Goal: Task Accomplishment & Management: Manage account settings

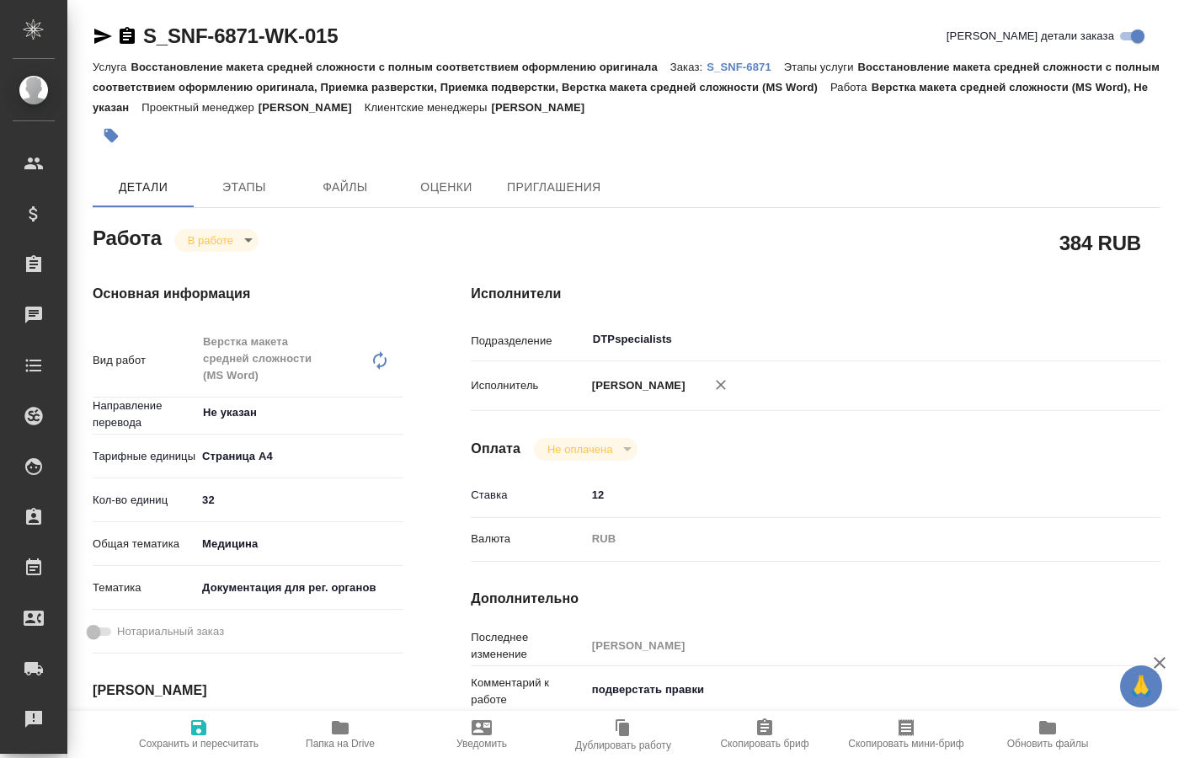
scroll to position [172, 0]
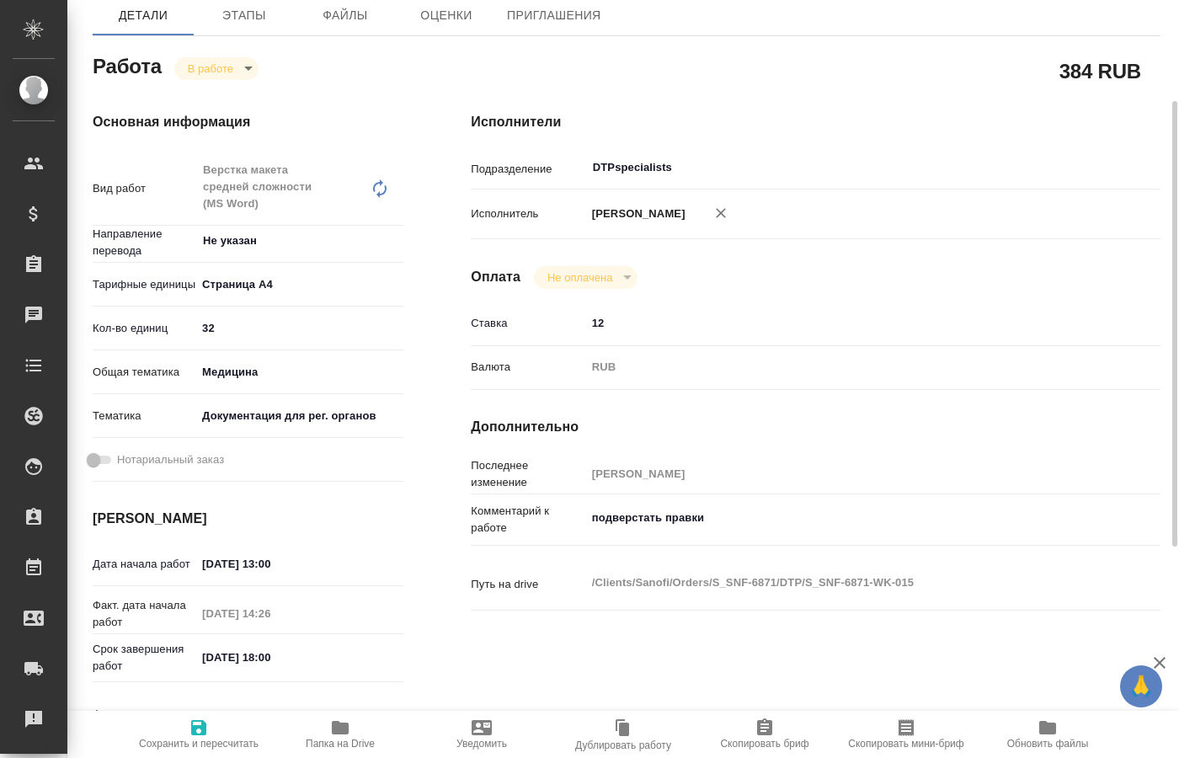
click at [243, 67] on body "🙏 .cls-1 fill:#fff; AWATERA Kucherenko Oksana Клиенты Спецификации Заказы 0 Чат…" at bounding box center [589, 379] width 1179 height 758
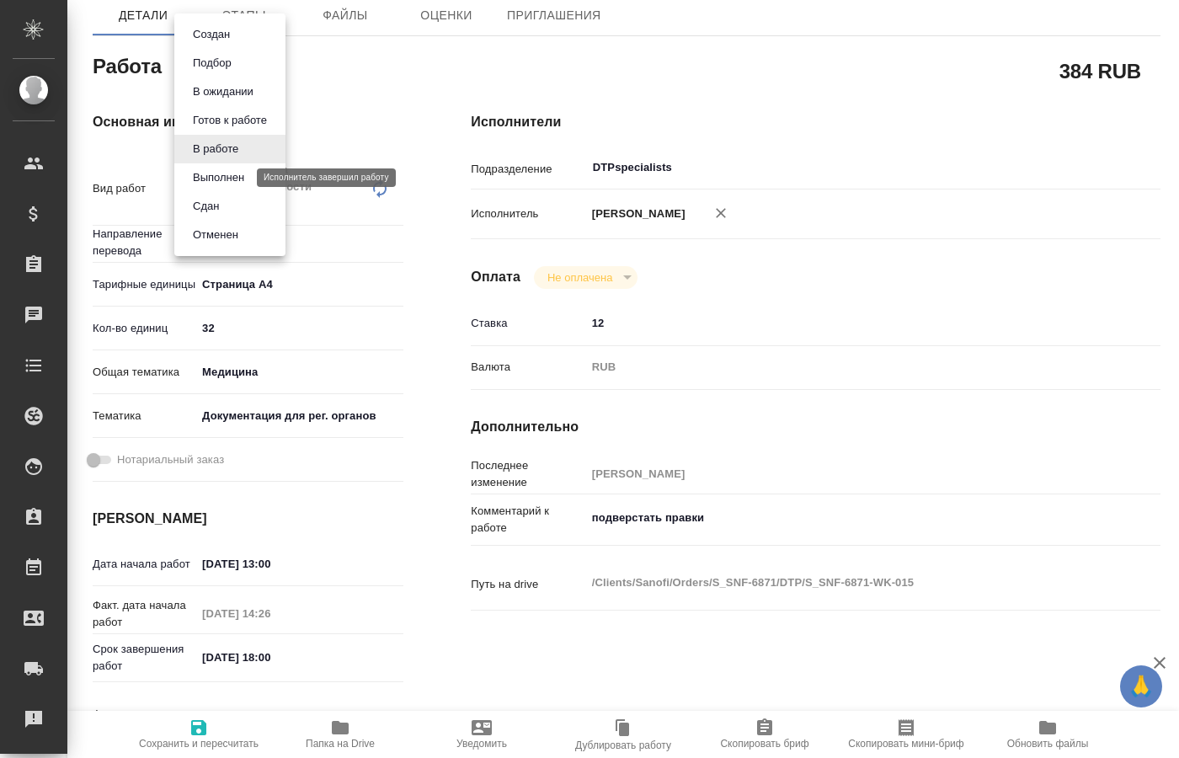
click at [222, 175] on button "Выполнен" at bounding box center [218, 177] width 61 height 19
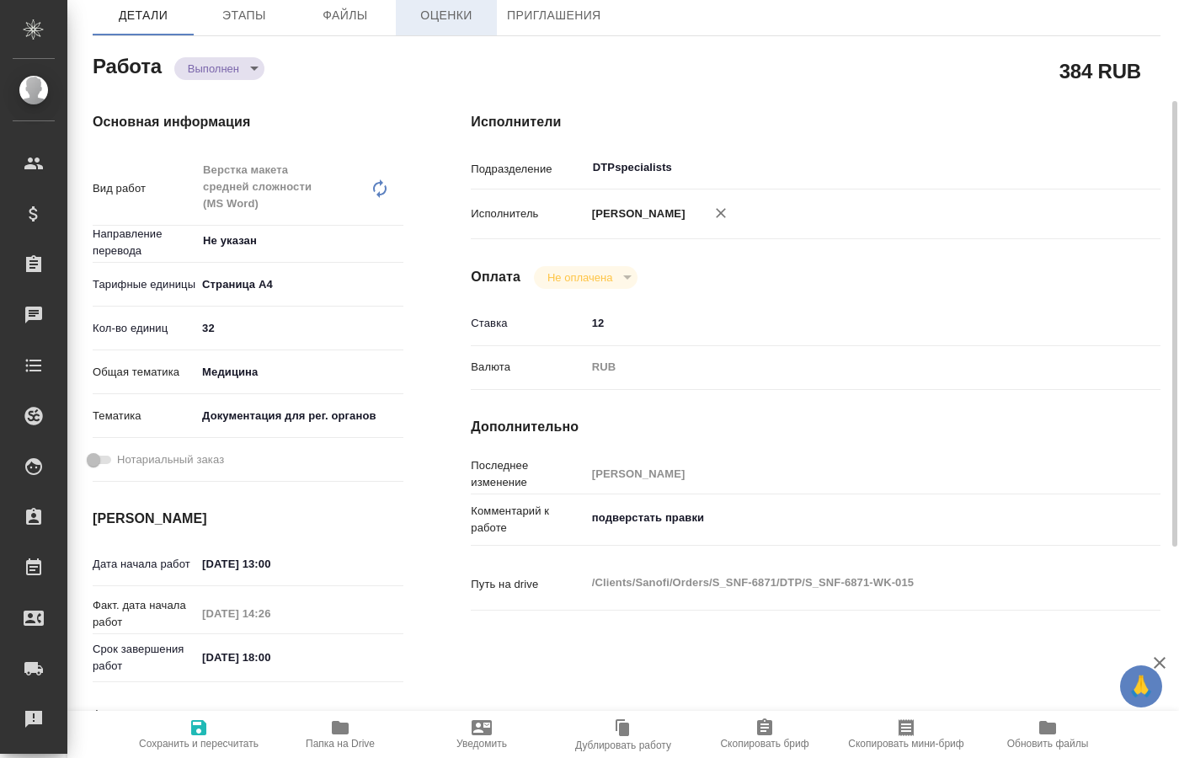
type textarea "x"
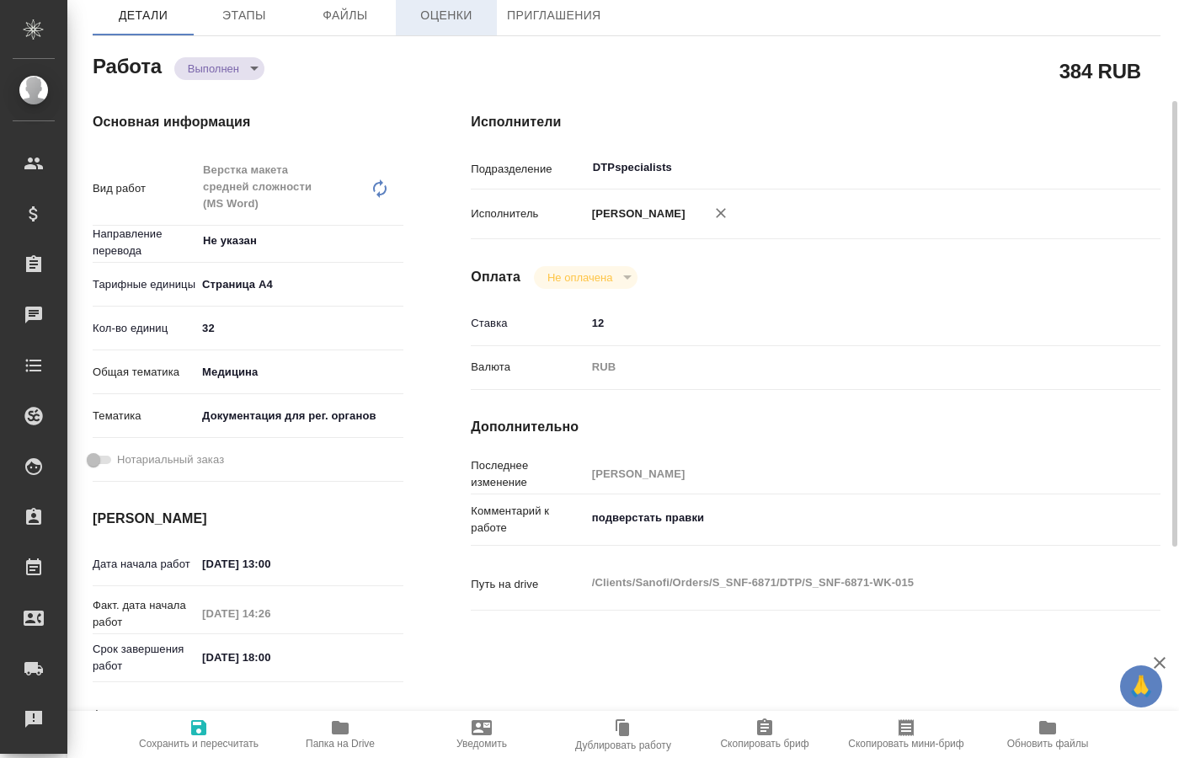
type textarea "x"
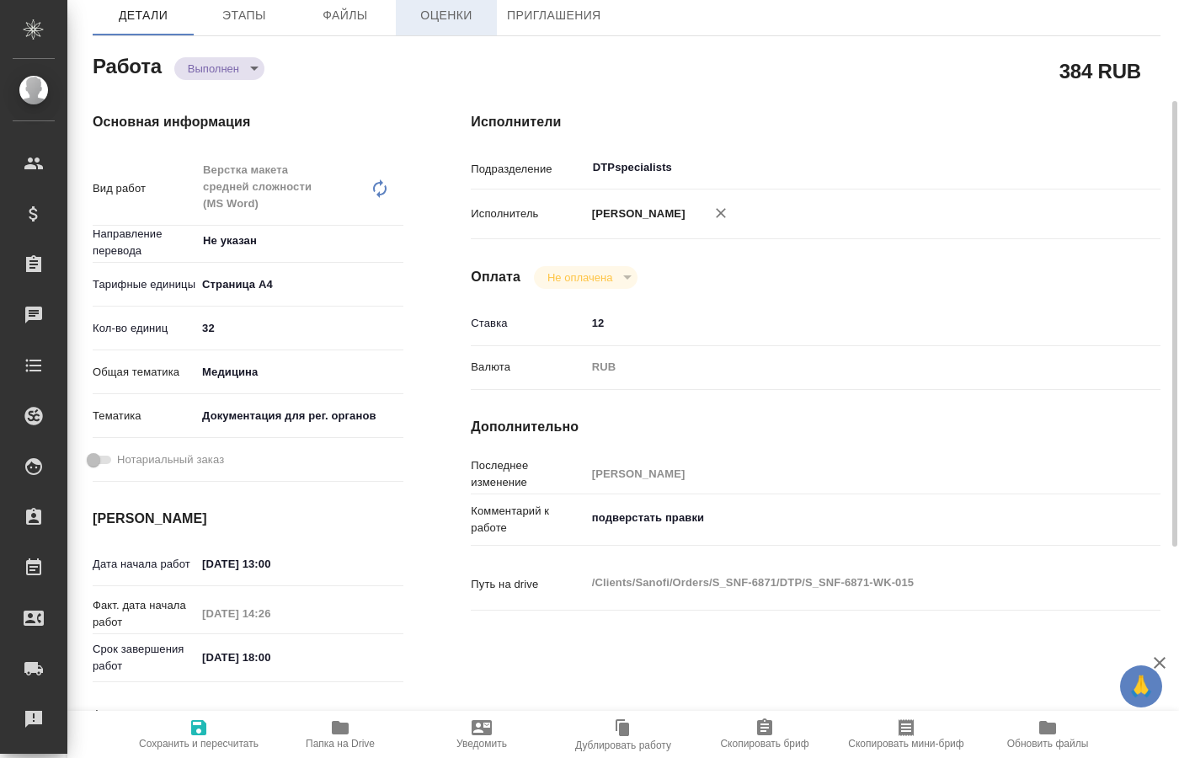
type textarea "x"
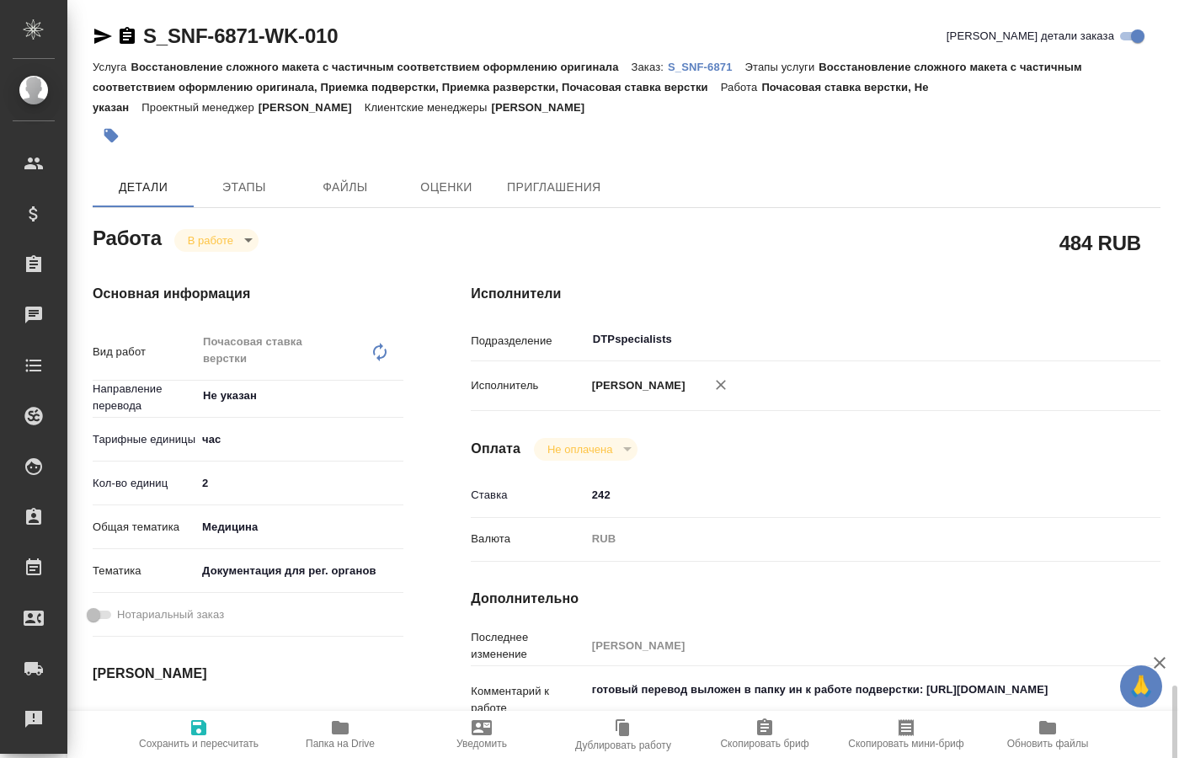
scroll to position [430, 0]
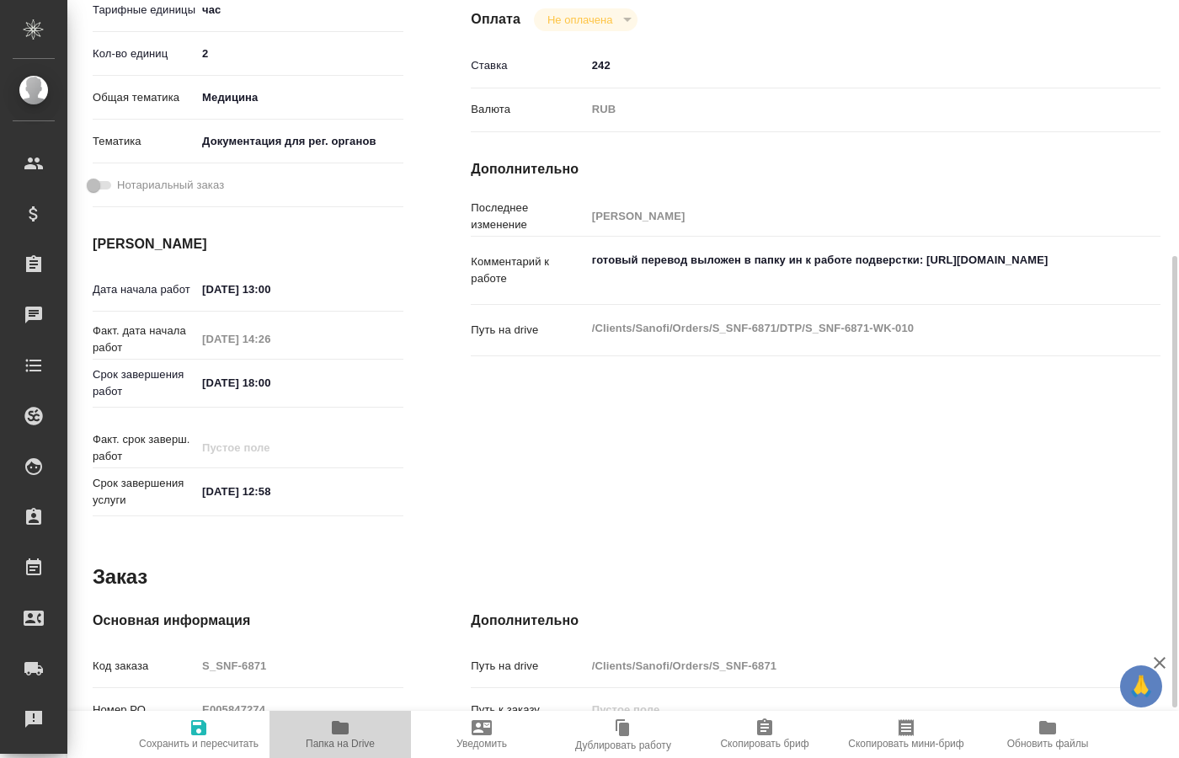
click at [321, 735] on span "Папка на Drive" at bounding box center [340, 734] width 121 height 32
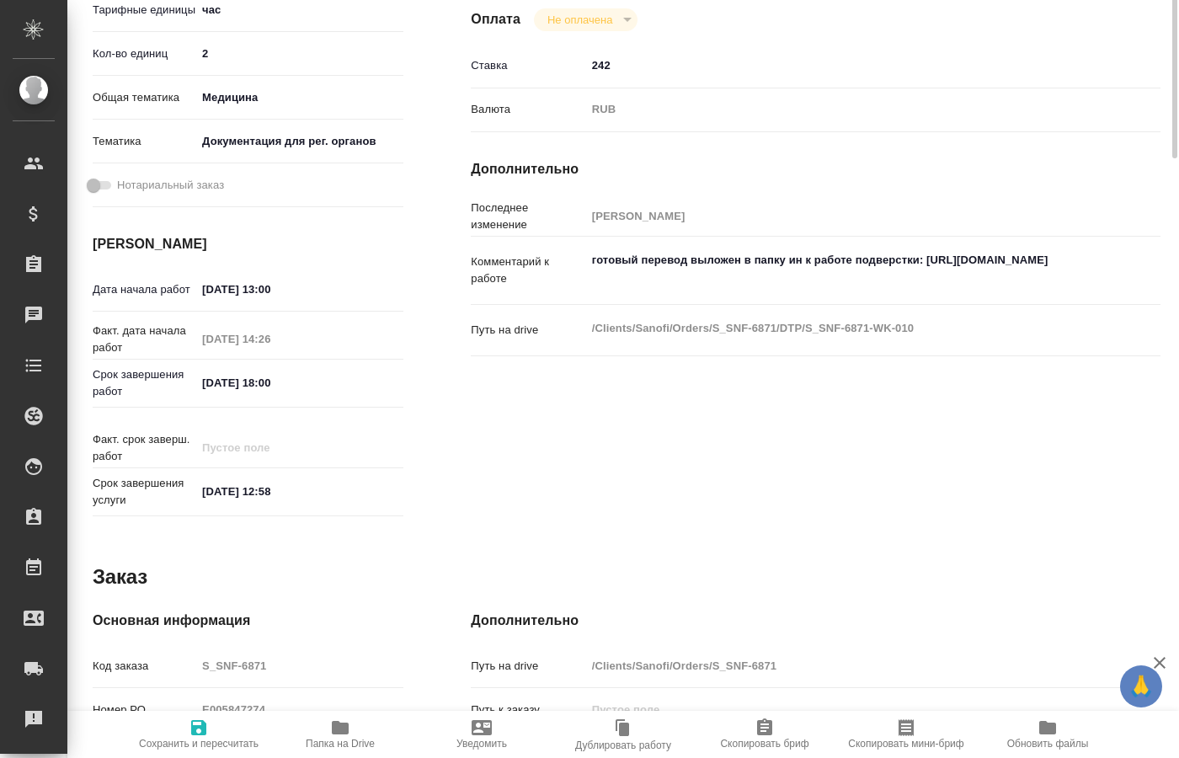
scroll to position [0, 0]
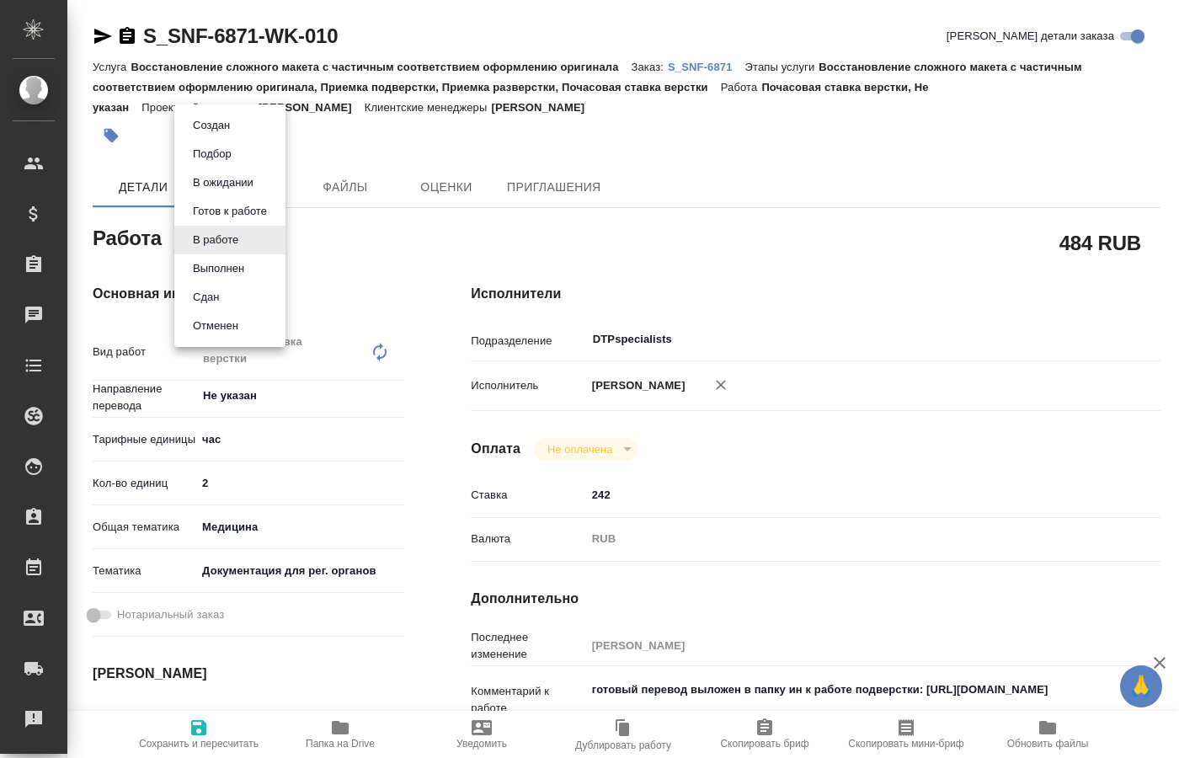
click at [239, 245] on body "🙏 .cls-1 fill:#fff; AWATERA Kucherenko Oksana Клиенты Спецификации Заказы 0 Чат…" at bounding box center [589, 379] width 1179 height 758
click at [222, 270] on button "Выполнен" at bounding box center [218, 268] width 61 height 19
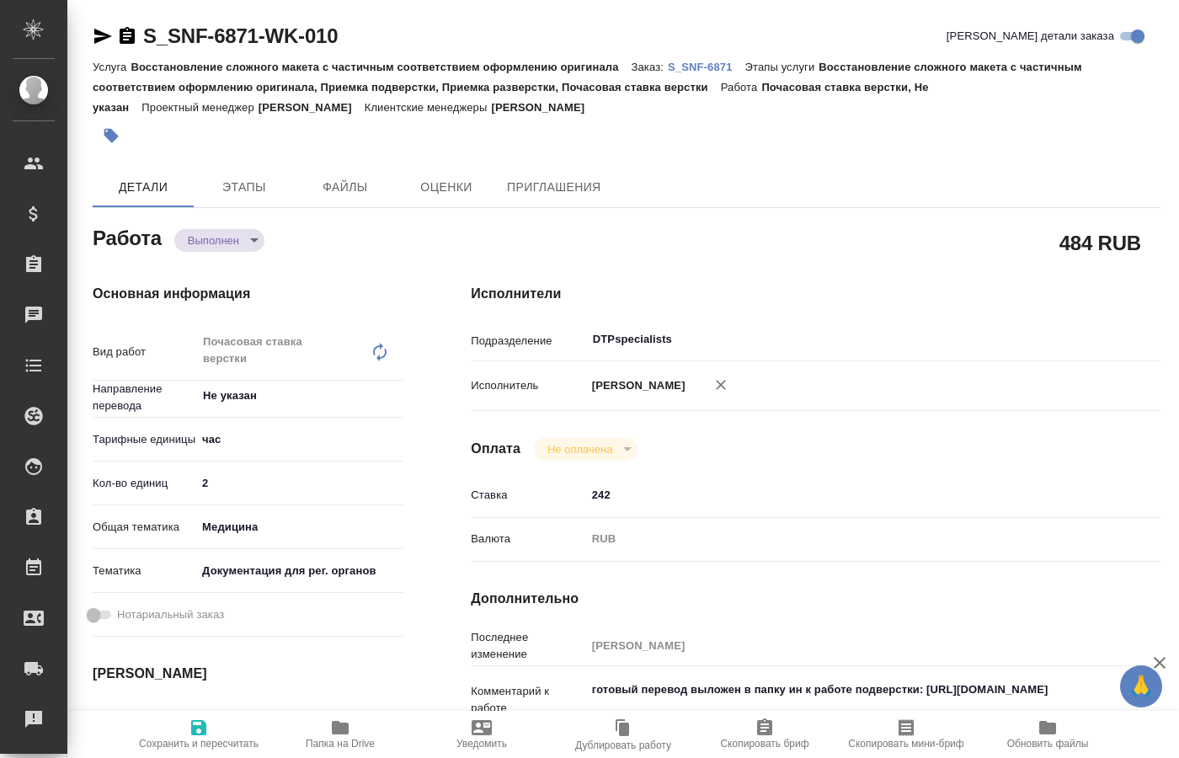
type textarea "x"
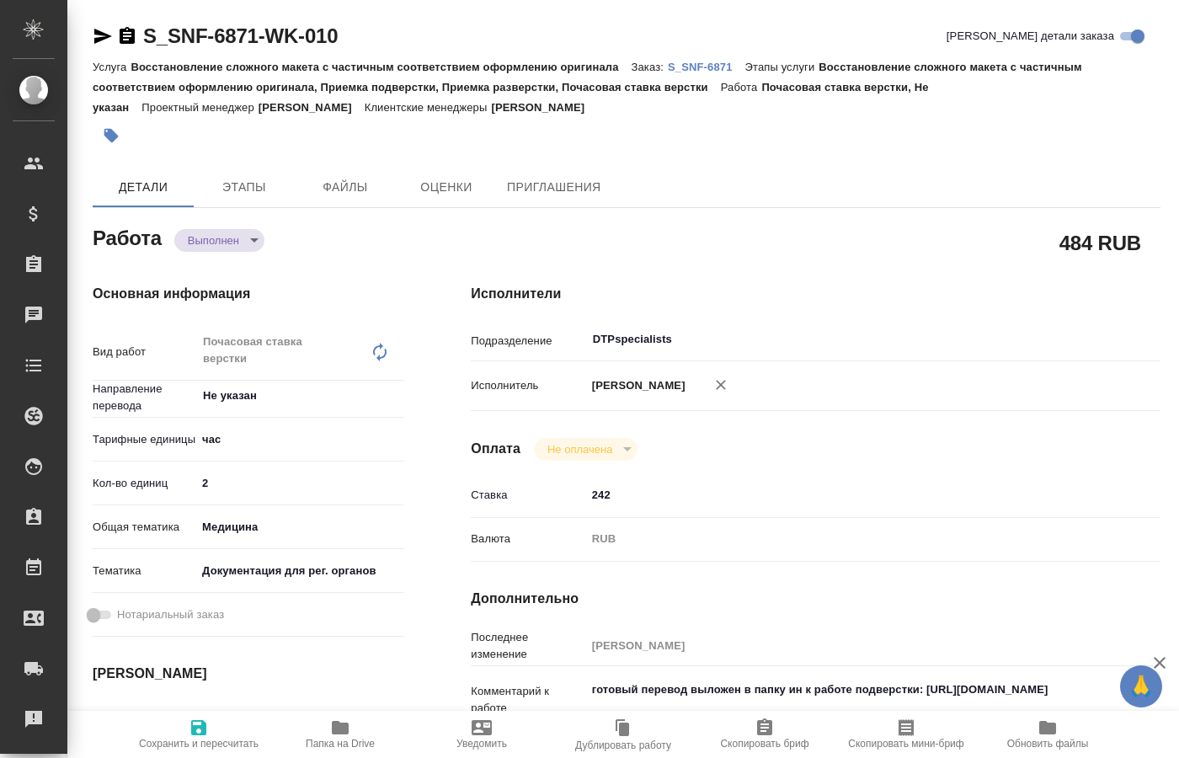
type textarea "x"
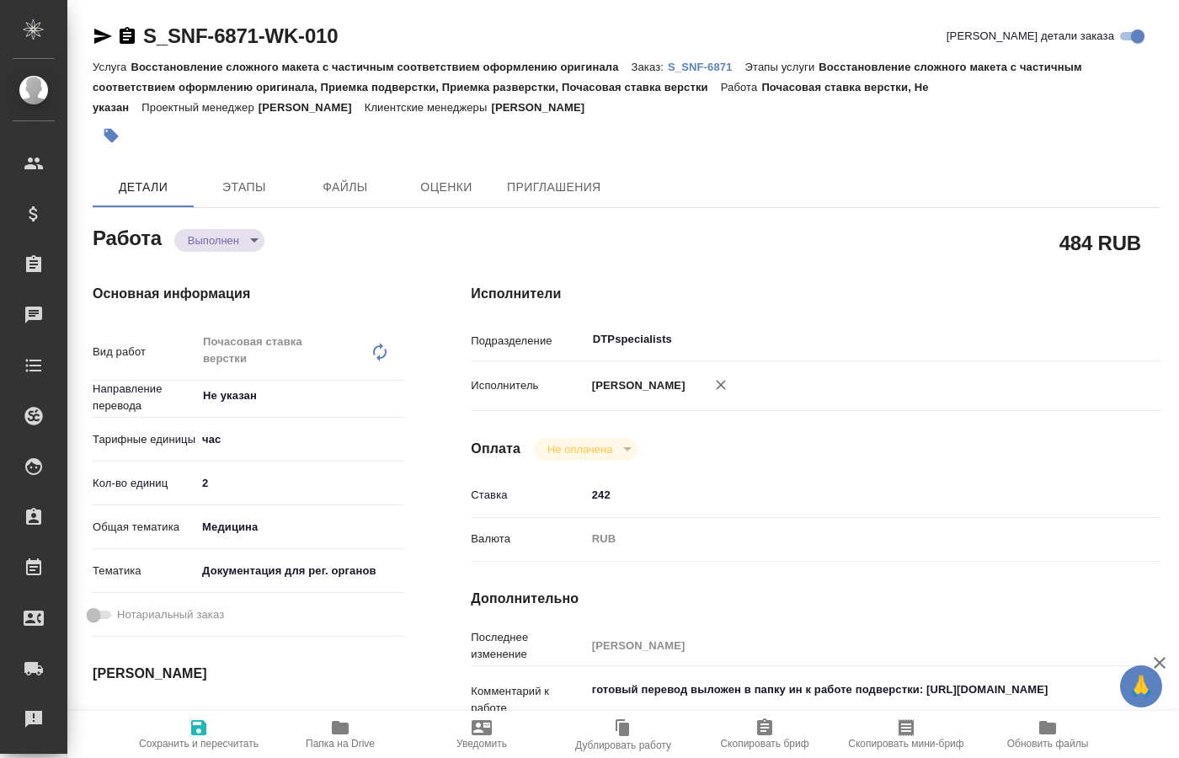
type textarea "x"
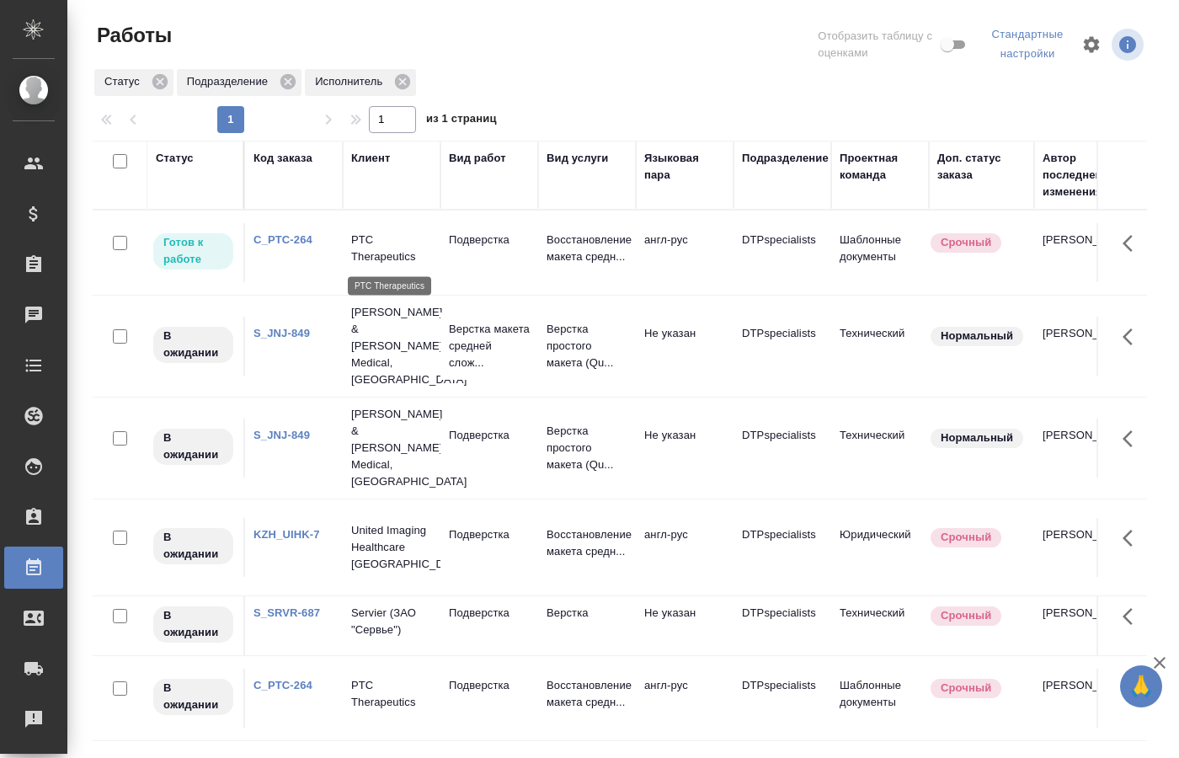
click at [390, 253] on p "PTC Therapeutics" at bounding box center [391, 249] width 81 height 34
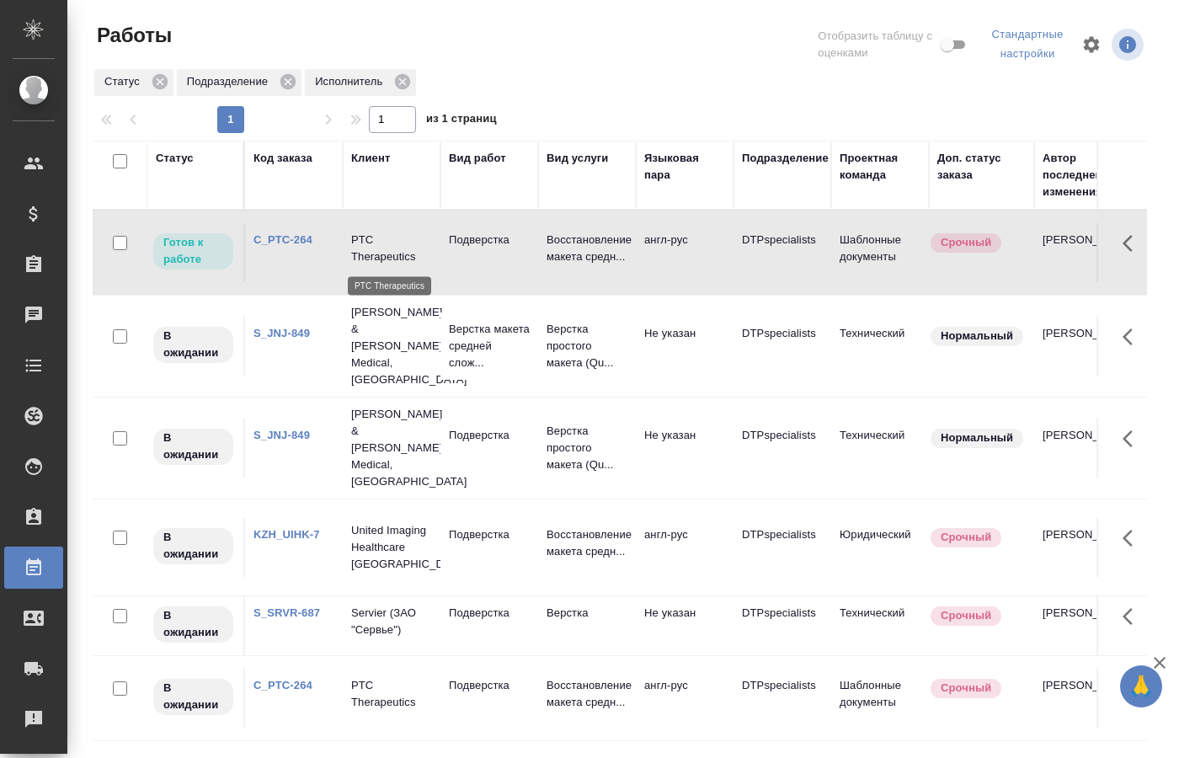
click at [390, 253] on p "PTC Therapeutics" at bounding box center [391, 249] width 81 height 34
click at [398, 232] on p "PTC Therapeutics" at bounding box center [391, 249] width 81 height 34
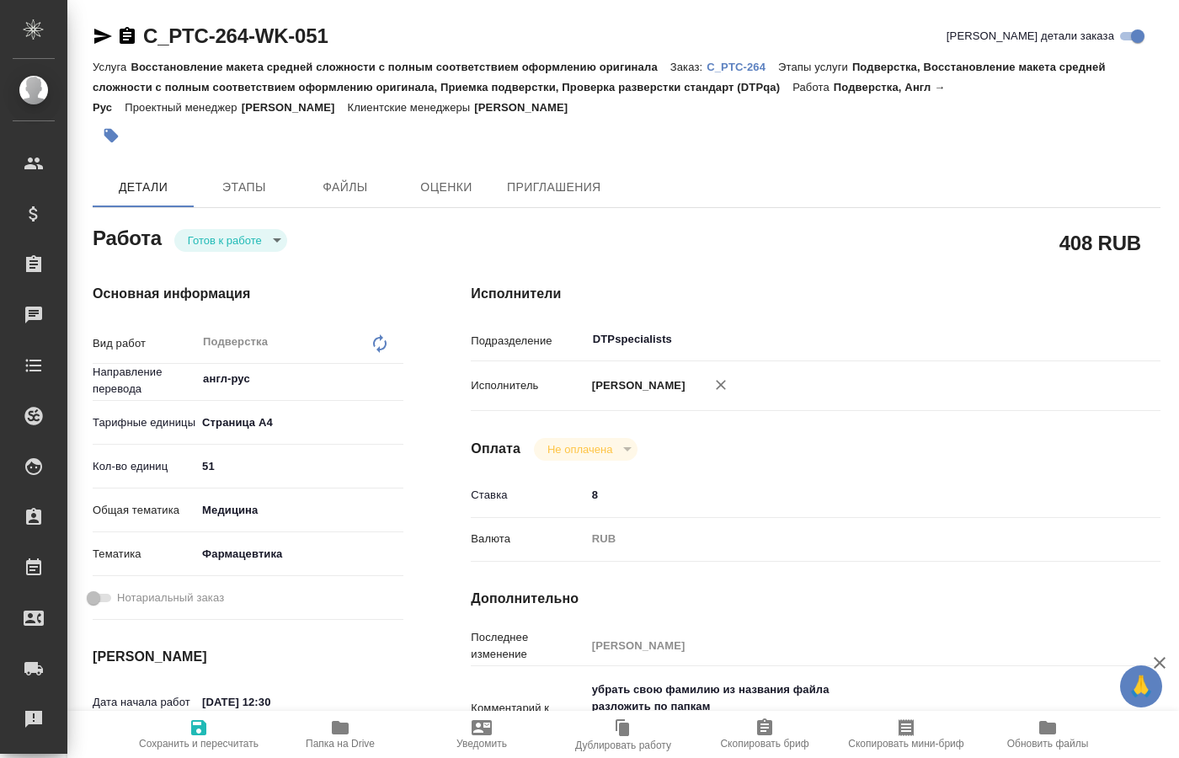
type textarea "x"
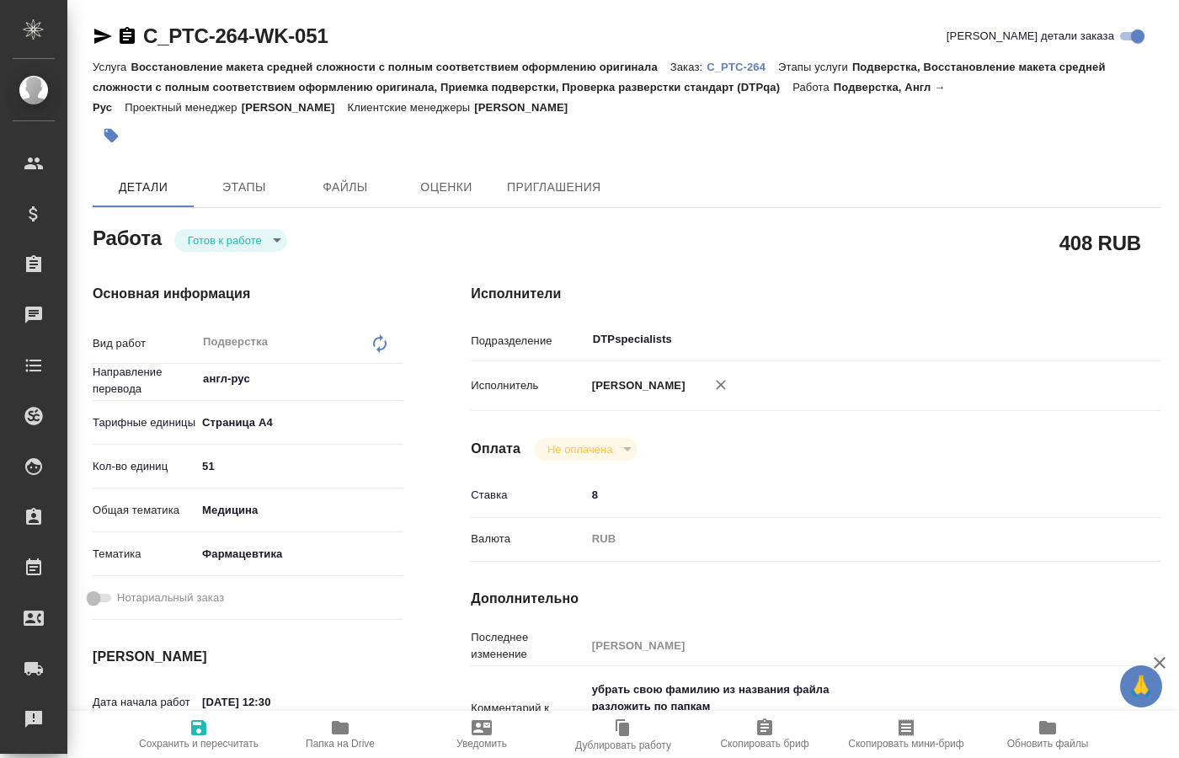
type textarea "x"
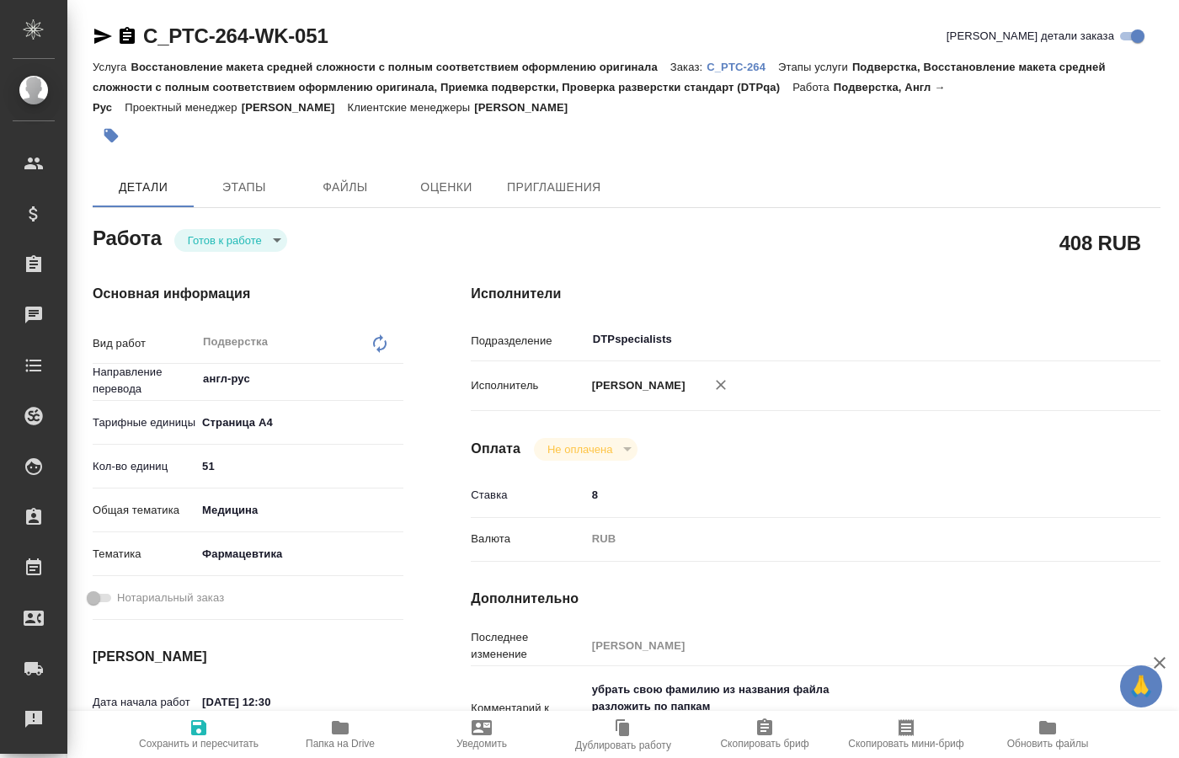
type textarea "x"
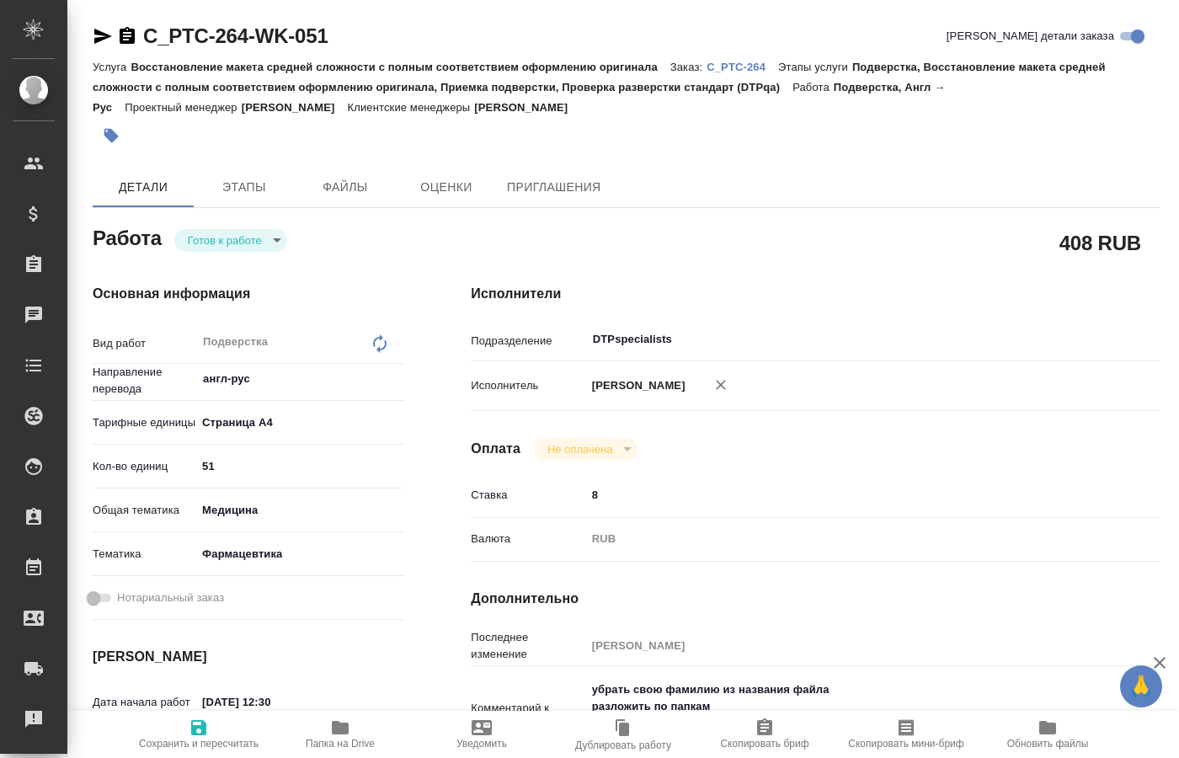
type textarea "x"
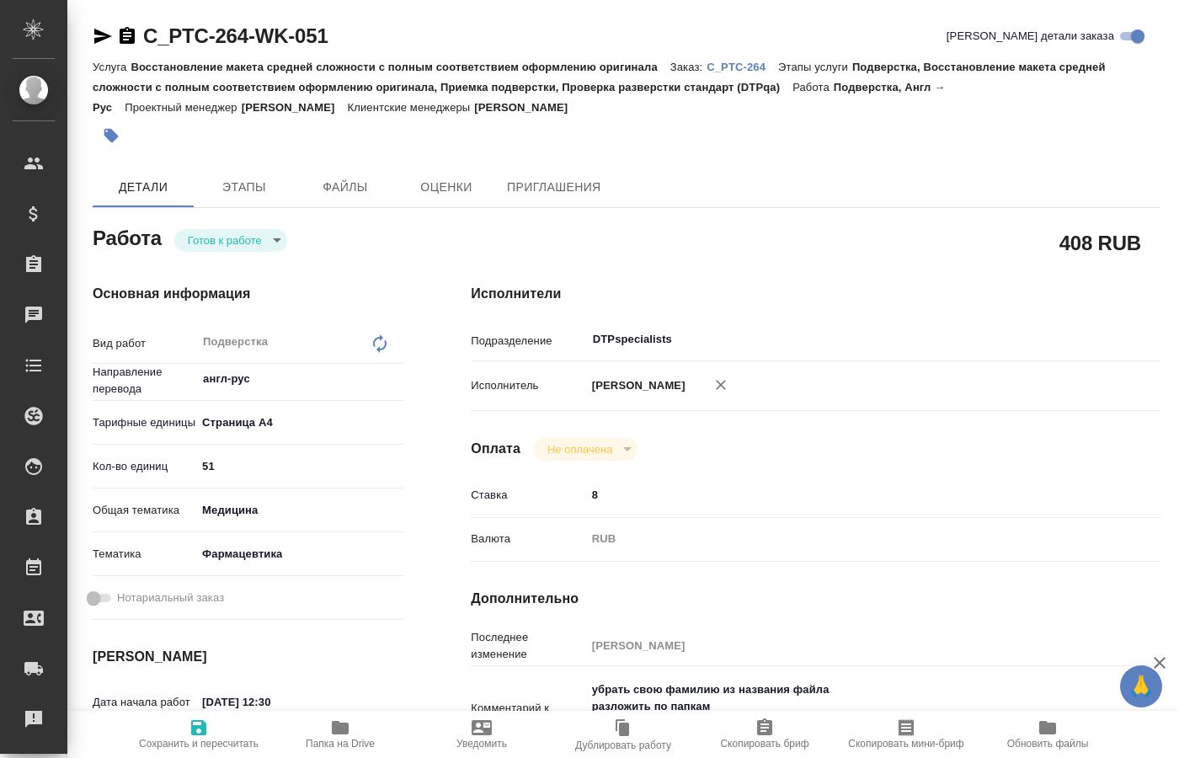
type textarea "x"
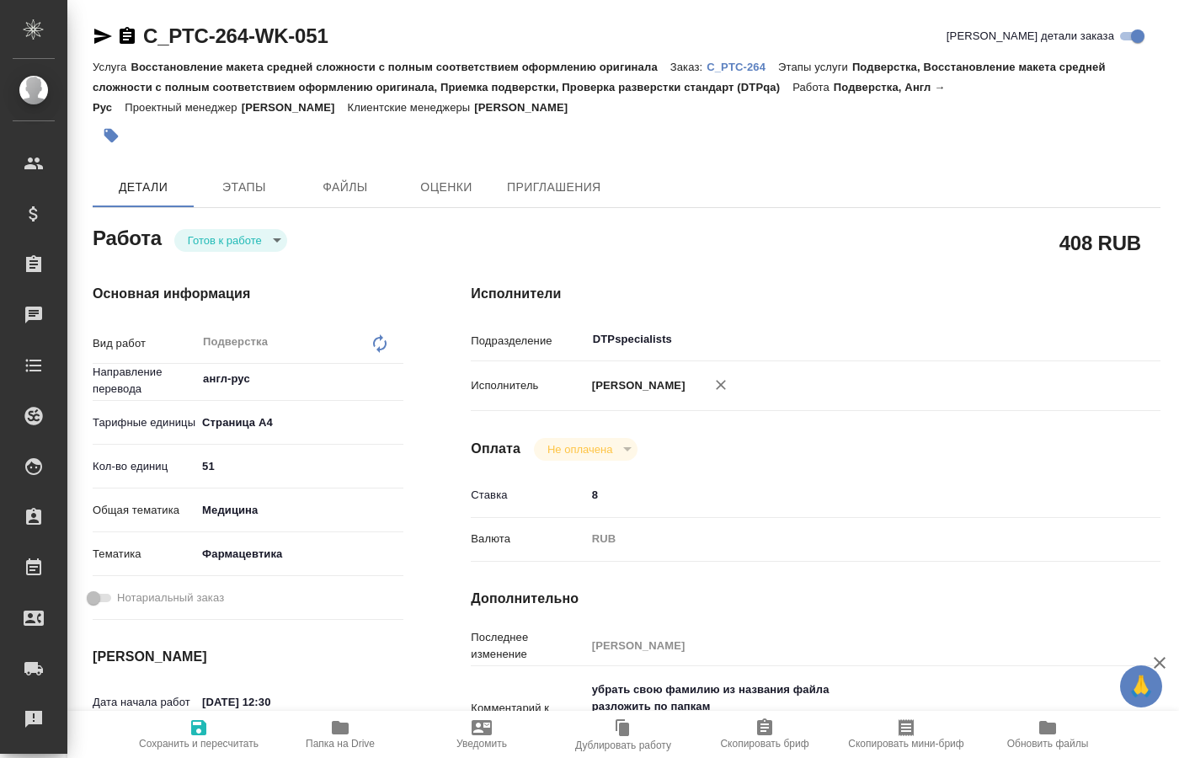
type textarea "x"
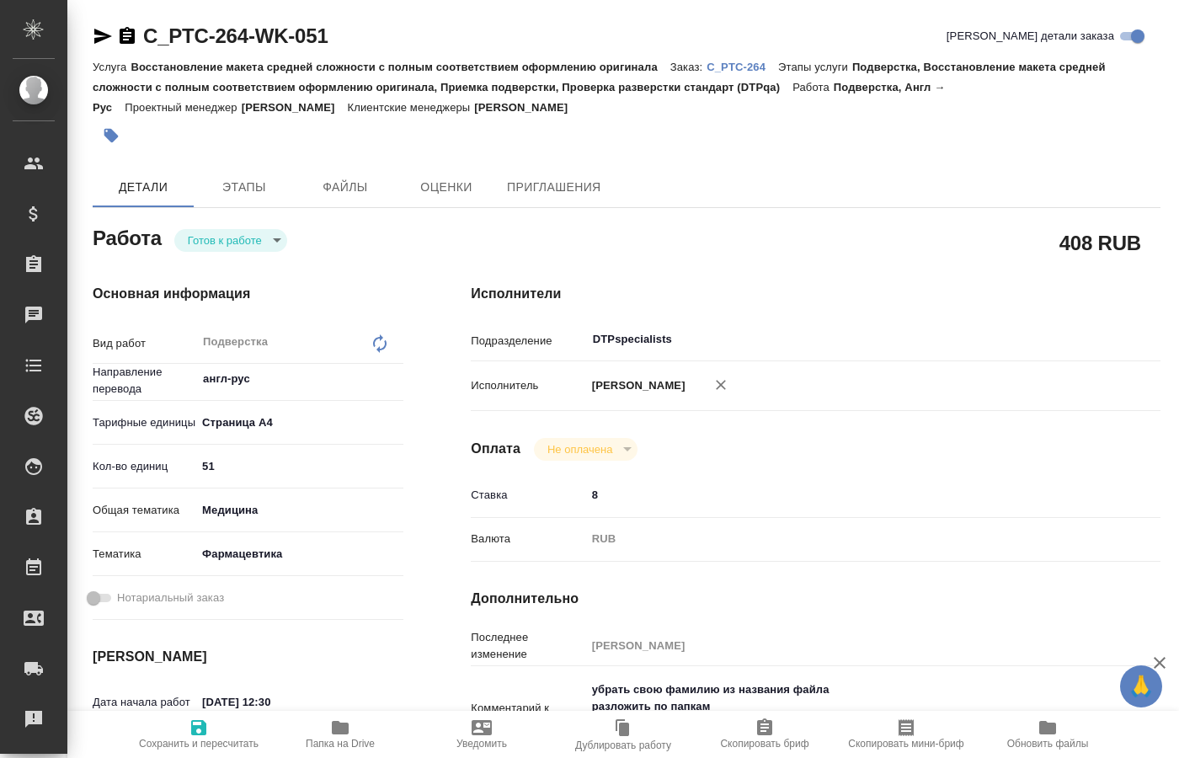
type textarea "x"
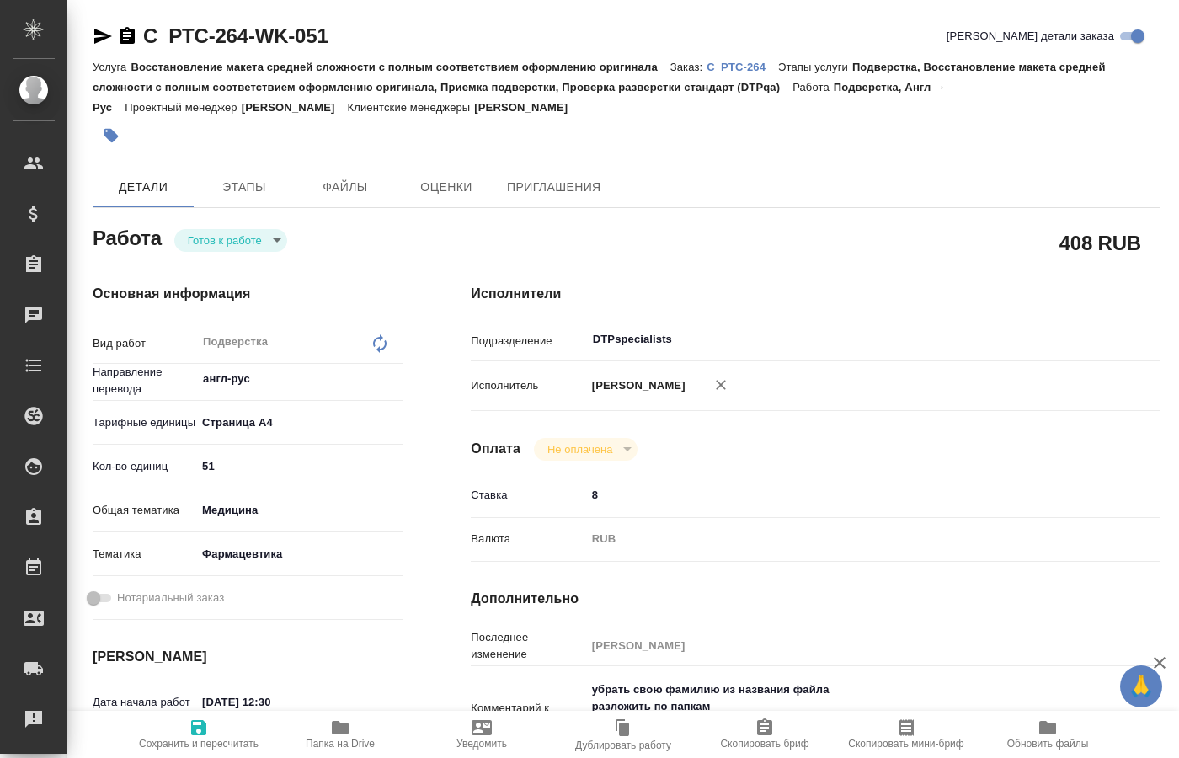
type textarea "x"
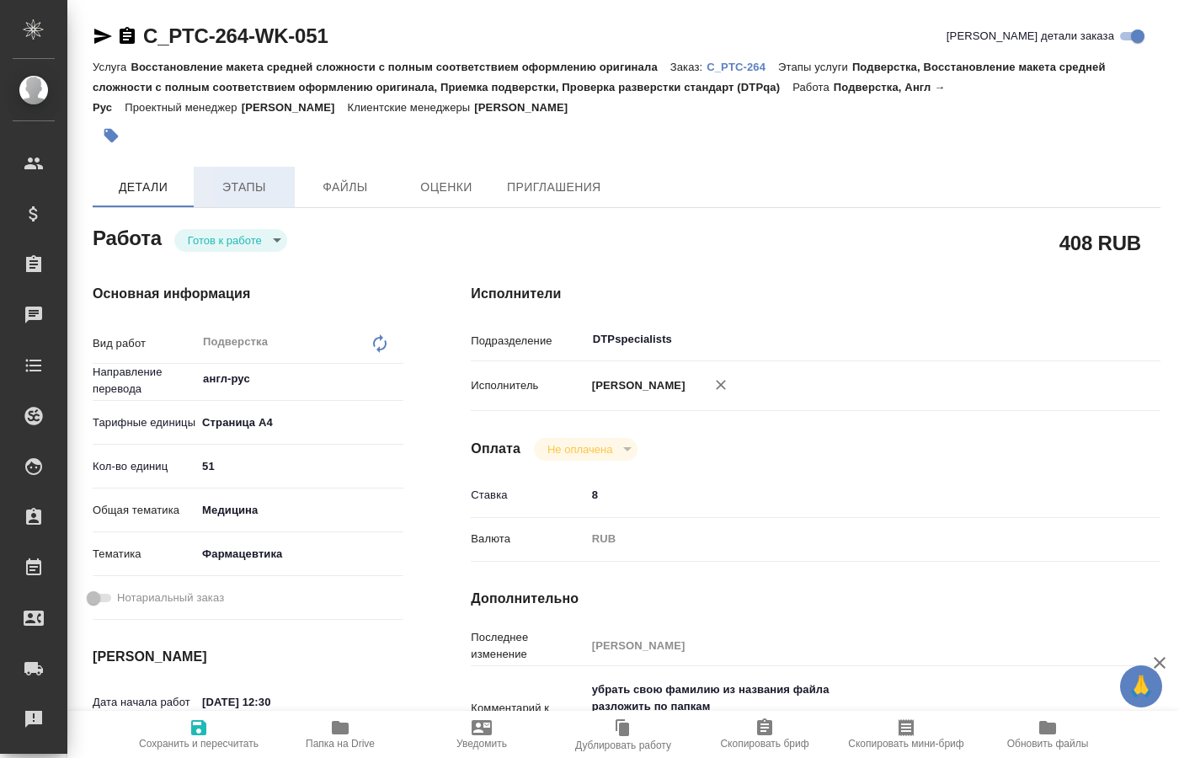
type textarea "x"
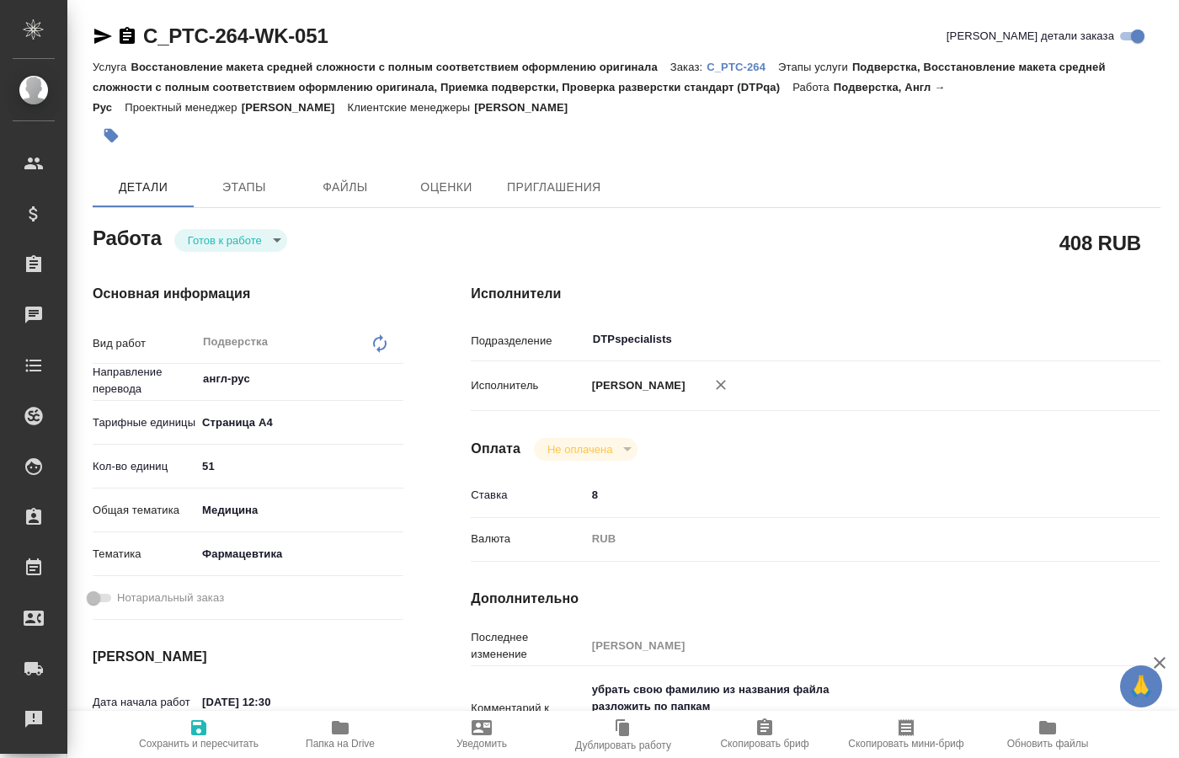
scroll to position [172, 0]
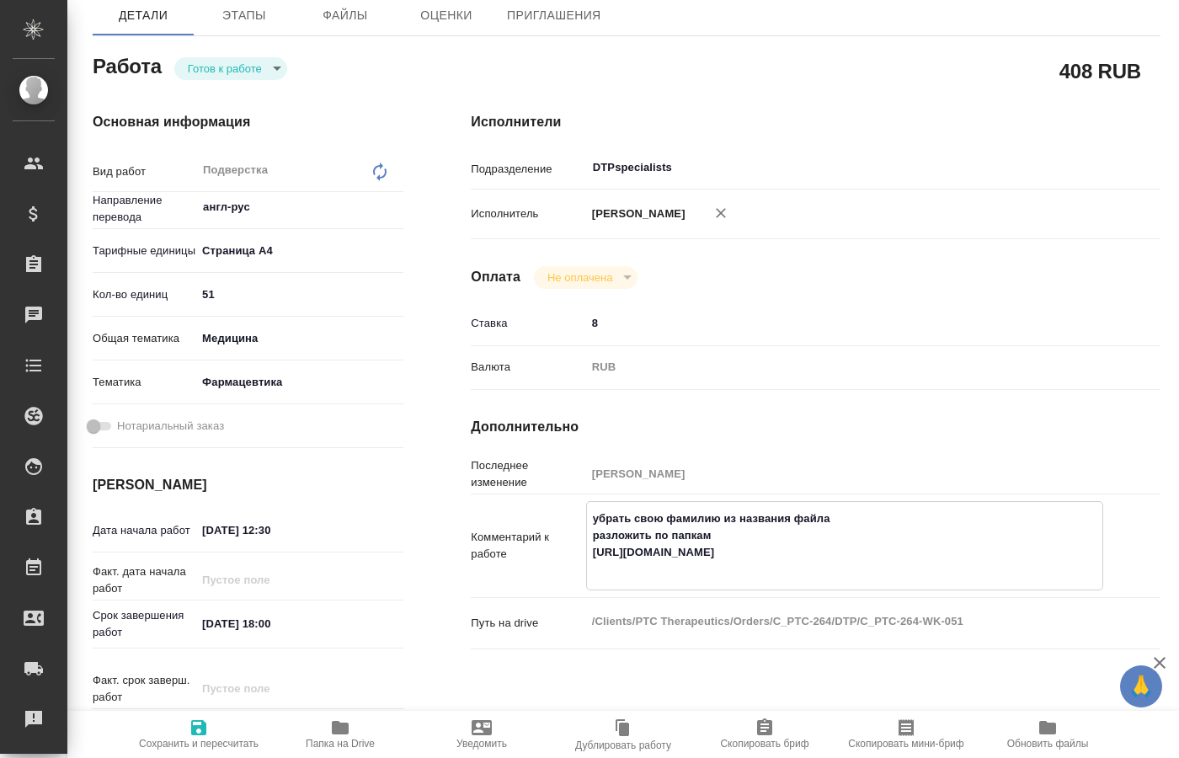
drag, startPoint x: 727, startPoint y: 566, endPoint x: 576, endPoint y: 537, distance: 153.5
click at [587, 553] on textarea "убрать свою фамилию из названия файла разложить по папкам https://drive.awatera…" at bounding box center [844, 544] width 515 height 79
type textarea "x"
click at [337, 735] on icon "button" at bounding box center [340, 728] width 20 height 20
click at [276, 73] on body "🙏 .cls-1 fill:#fff; AWATERA Kucherenko Oksana Клиенты Спецификации Заказы 0 Чат…" at bounding box center [589, 379] width 1179 height 758
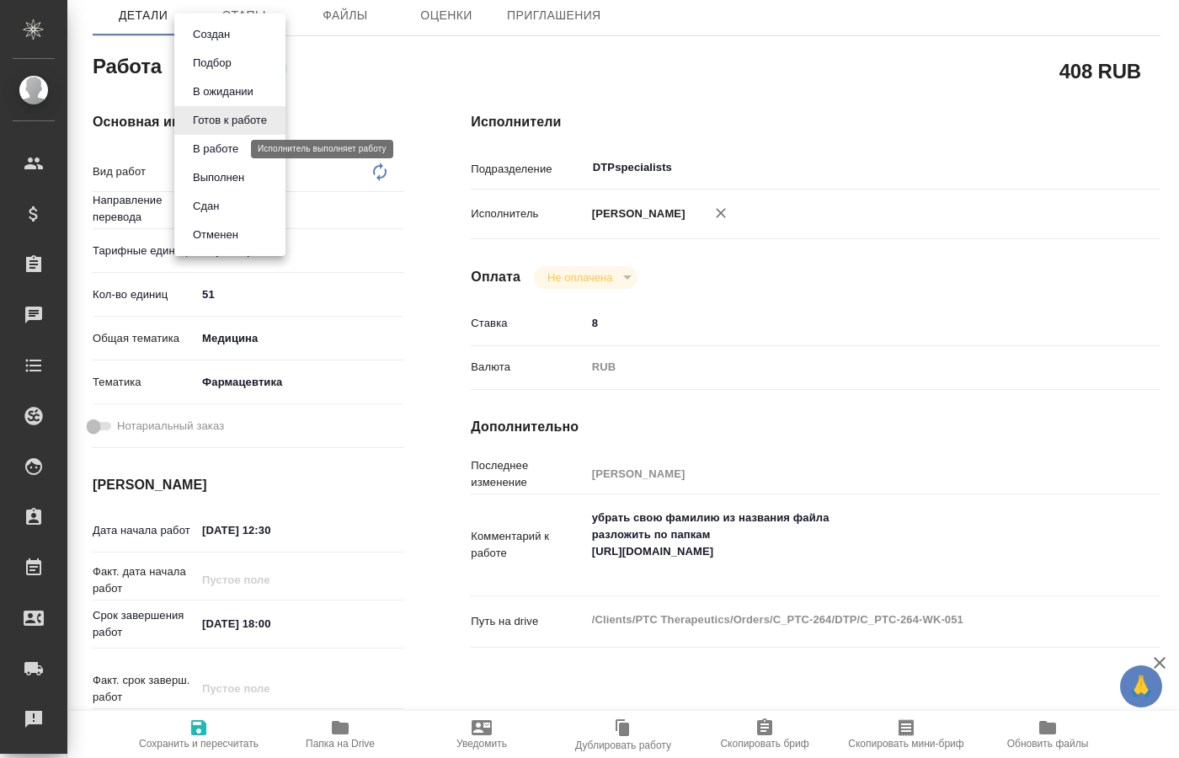
click at [237, 153] on button "В работе" at bounding box center [216, 149] width 56 height 19
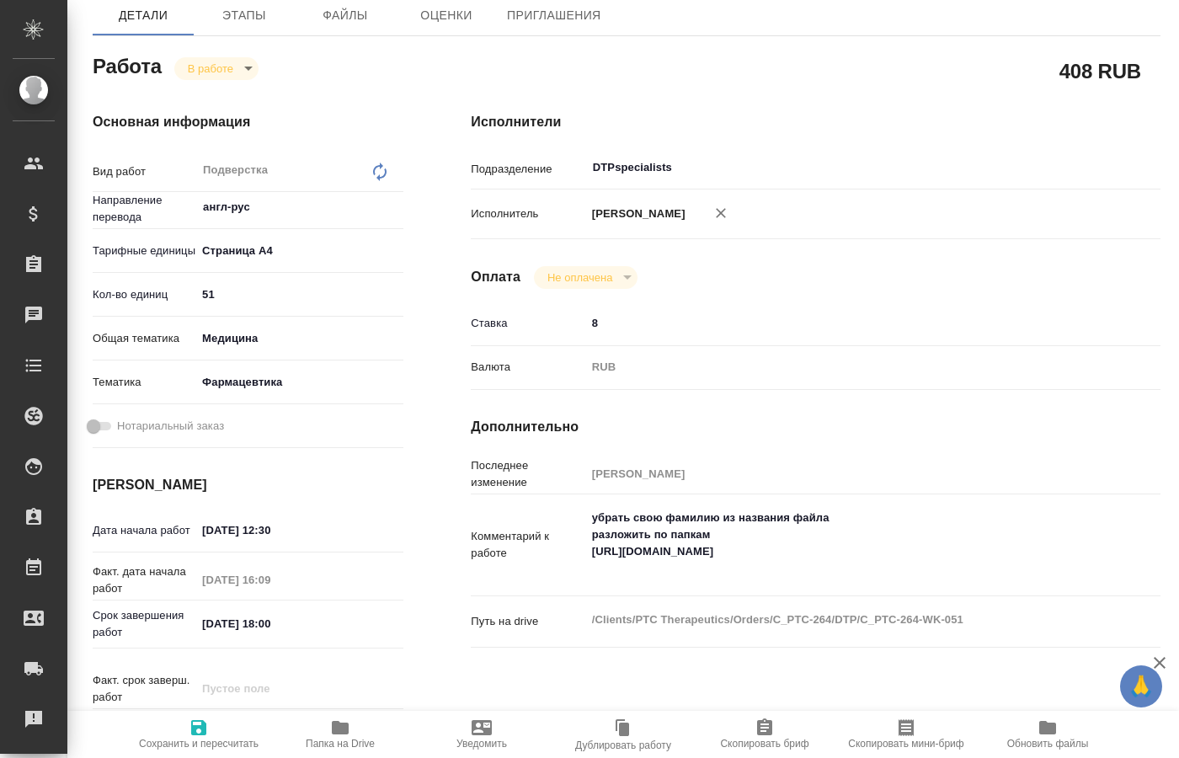
type textarea "x"
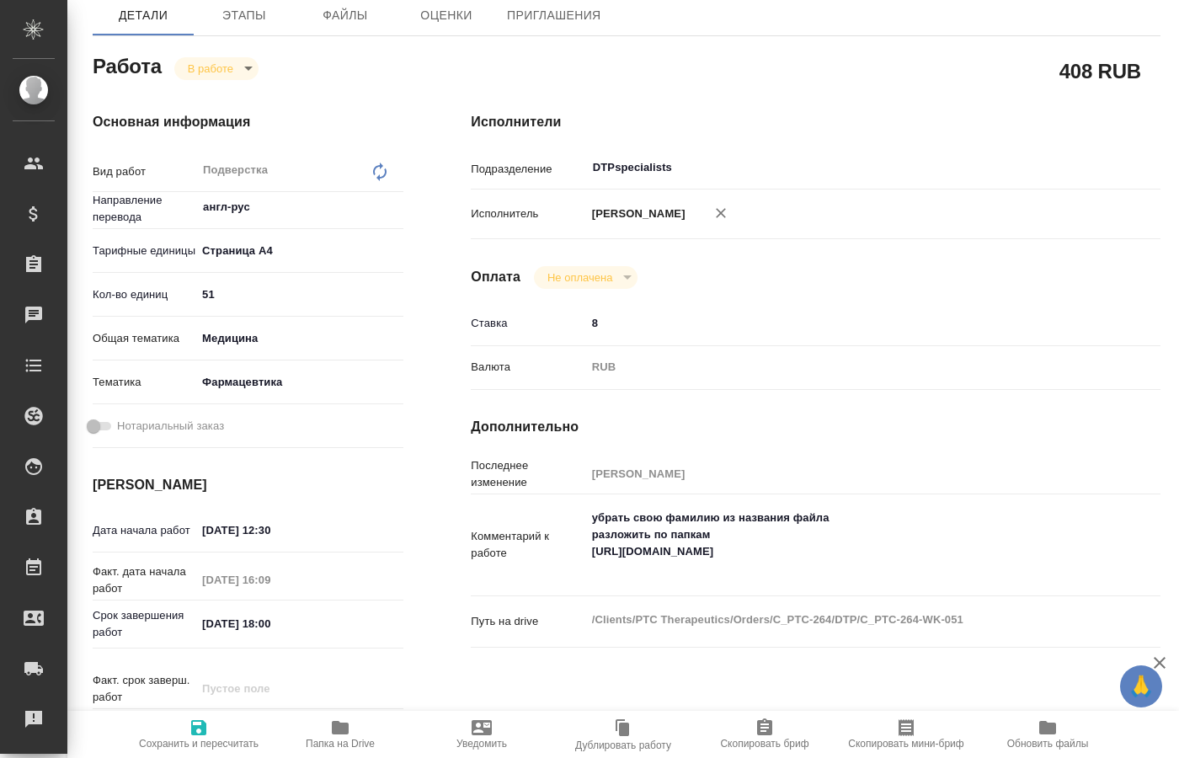
type textarea "x"
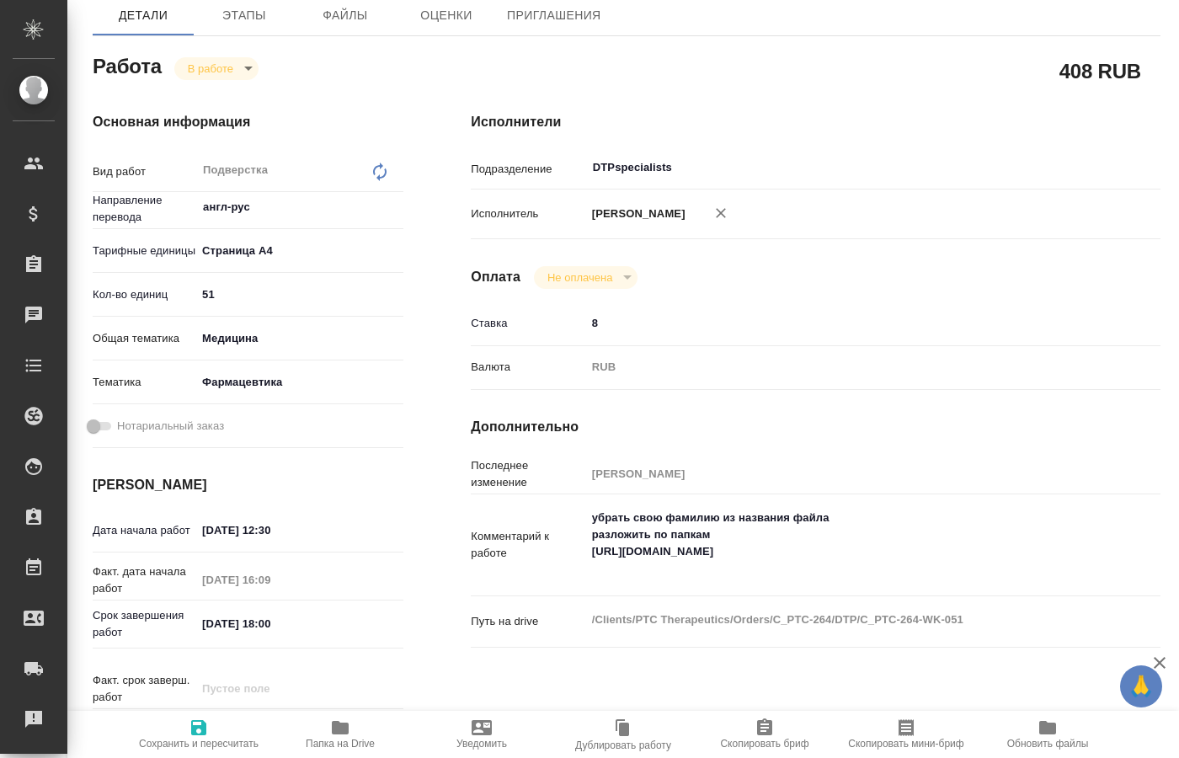
click at [248, 72] on body "🙏 .cls-1 fill:#fff; AWATERA Kucherenko Oksana Клиенты Спецификации Заказы 0 Чат…" at bounding box center [589, 379] width 1179 height 758
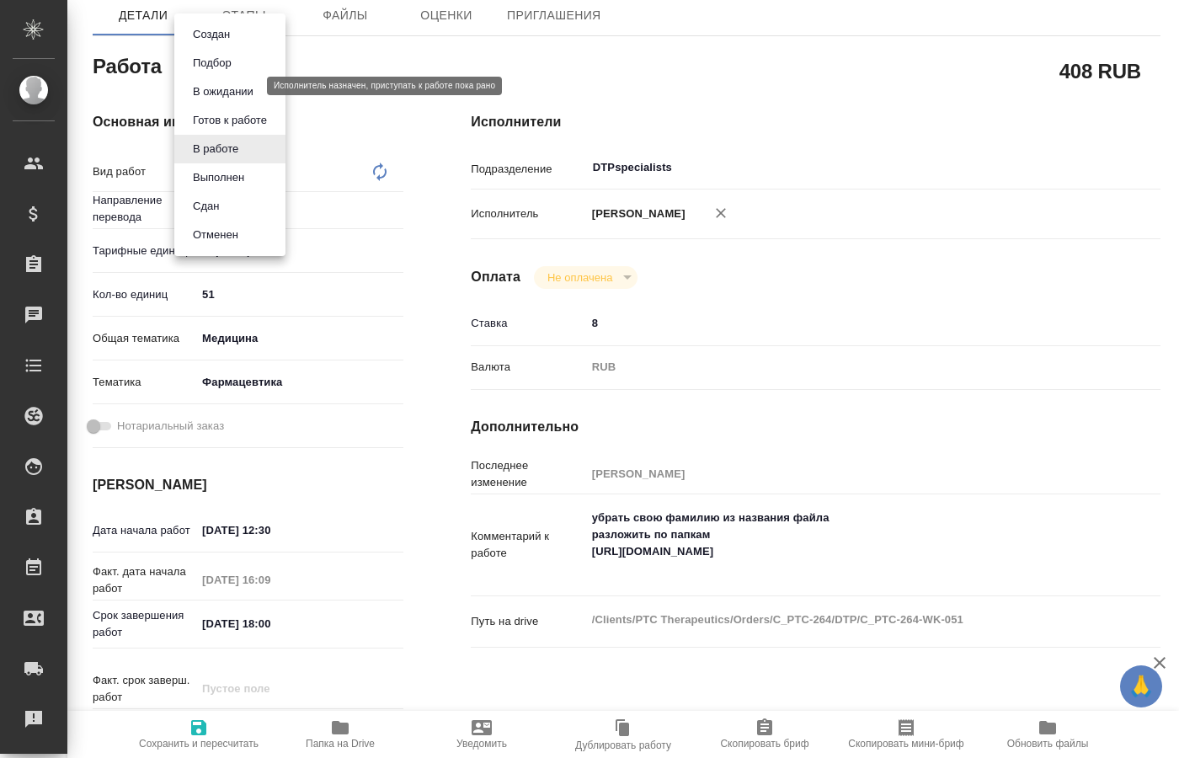
type textarea "x"
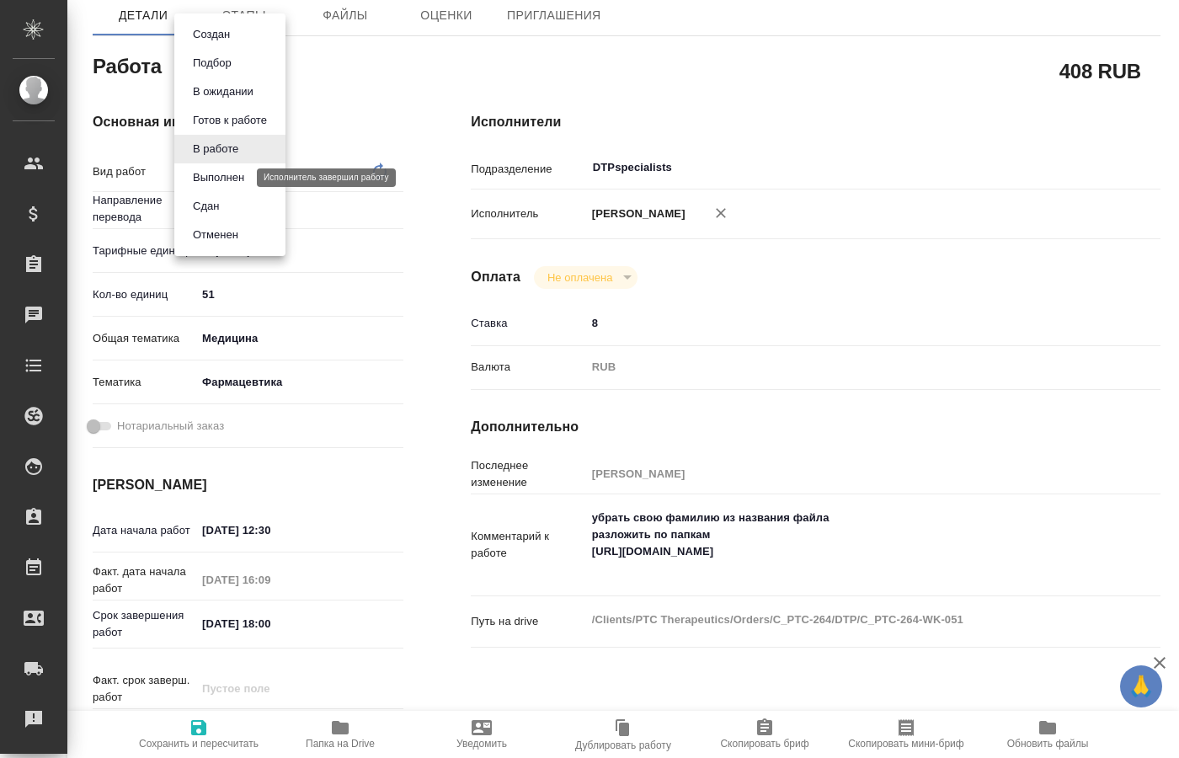
click at [222, 177] on button "Выполнен" at bounding box center [218, 177] width 61 height 19
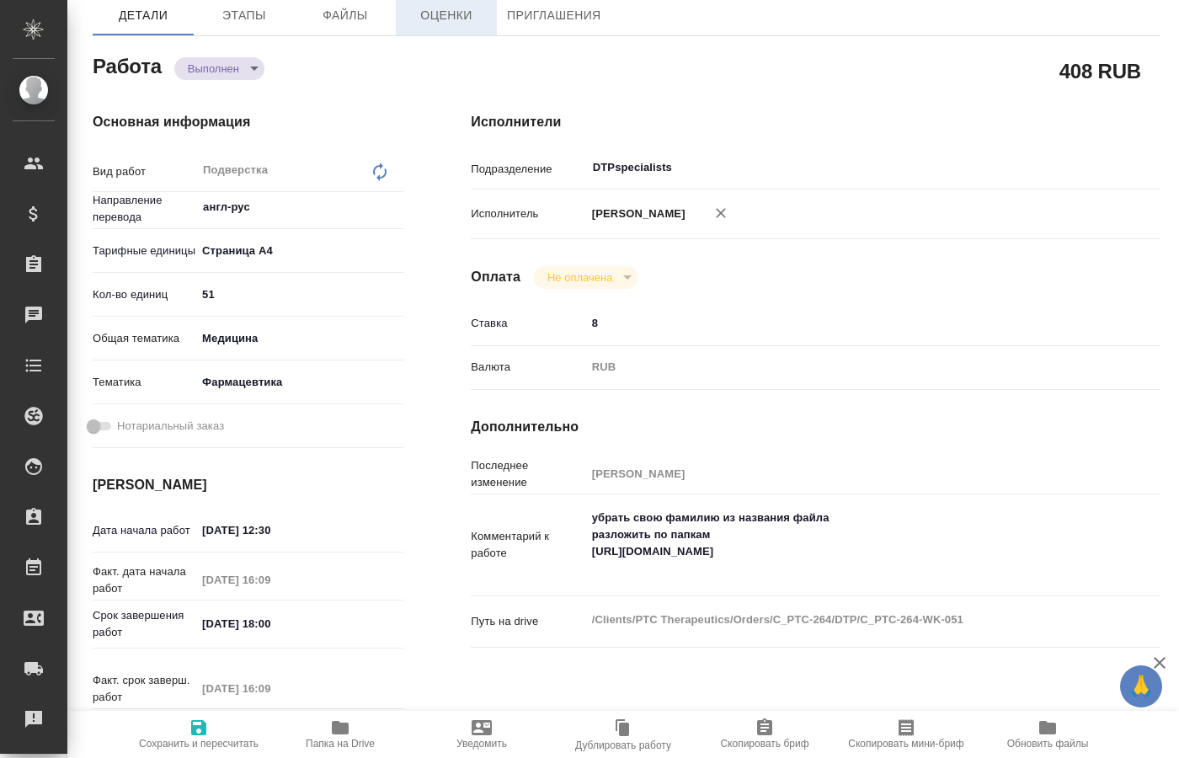
type textarea "x"
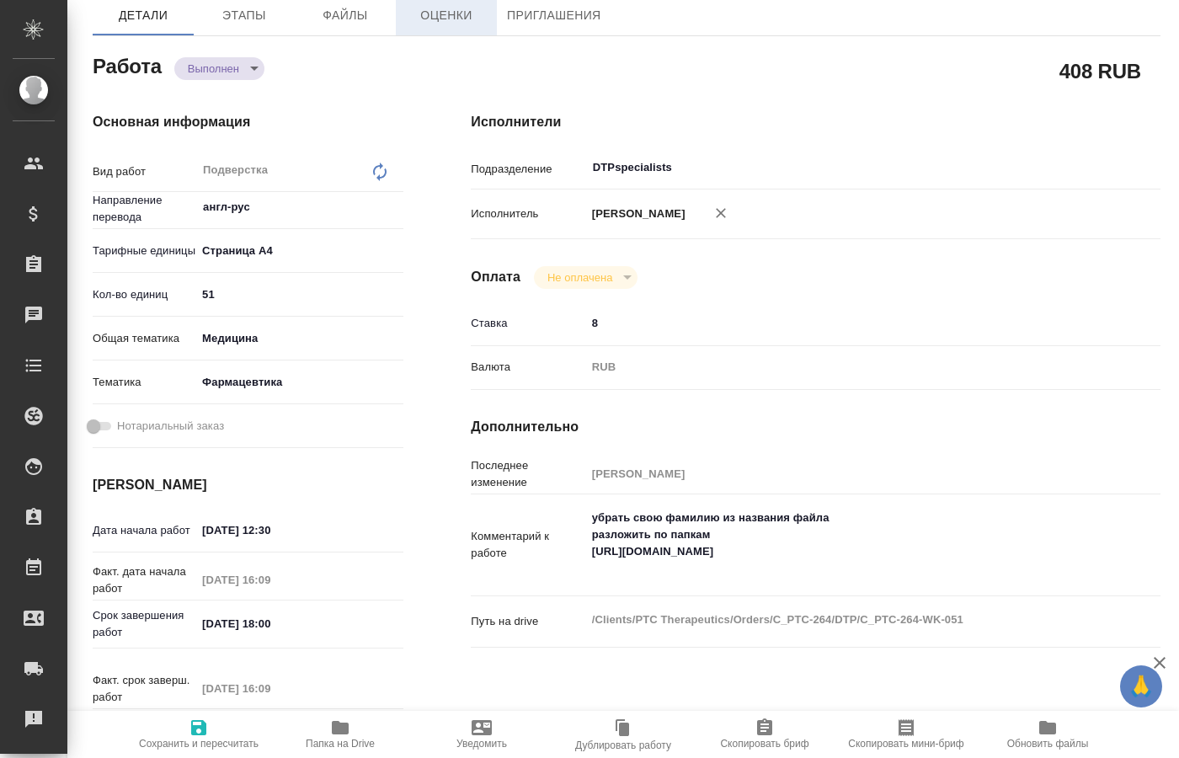
type textarea "x"
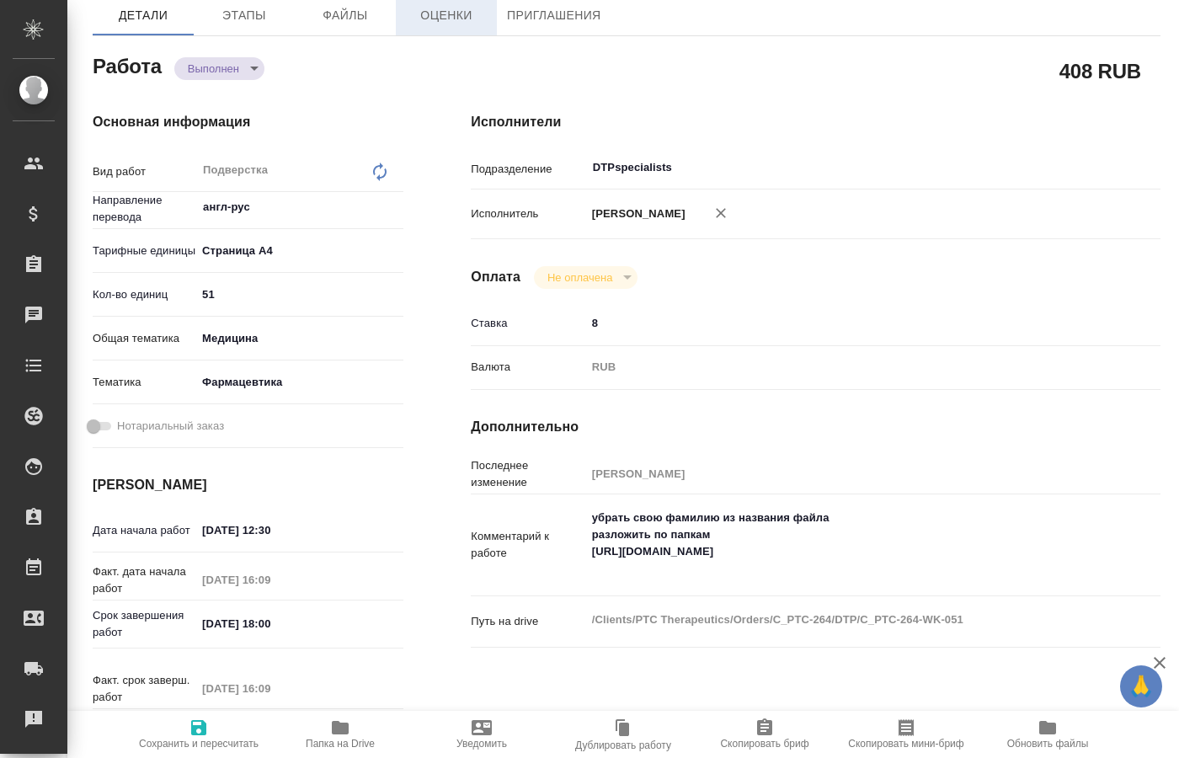
type textarea "x"
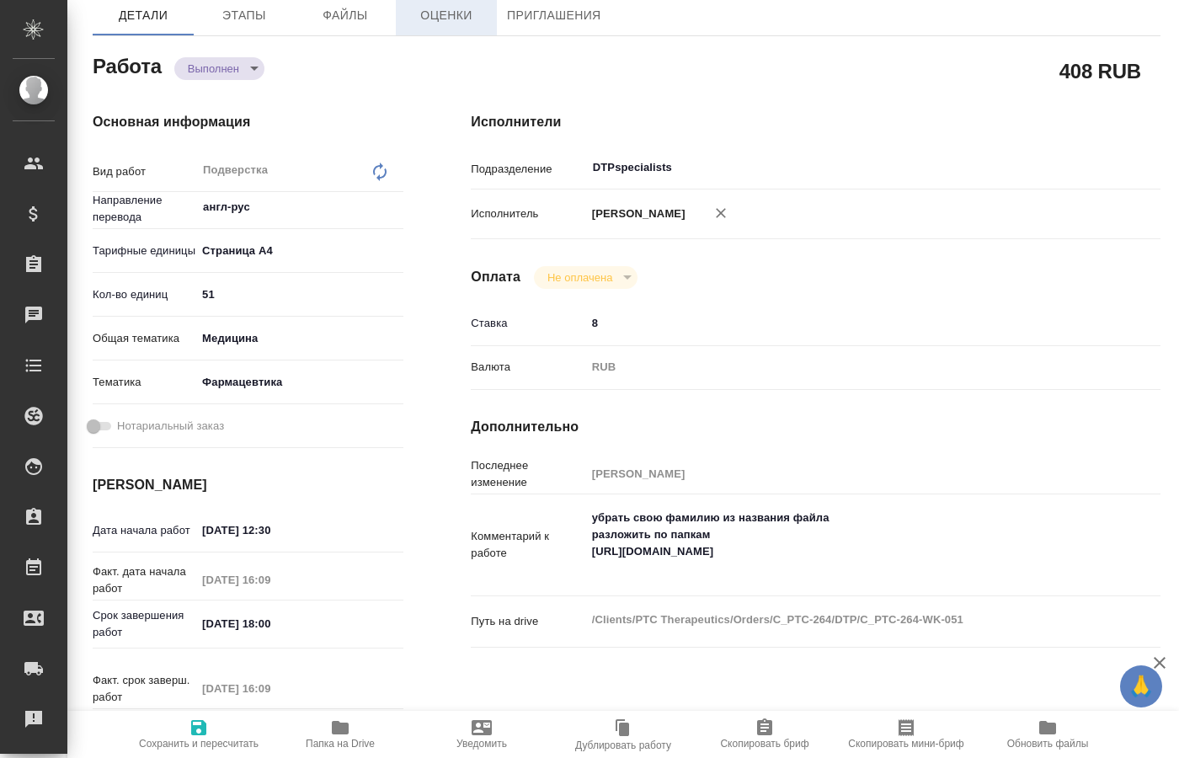
type textarea "x"
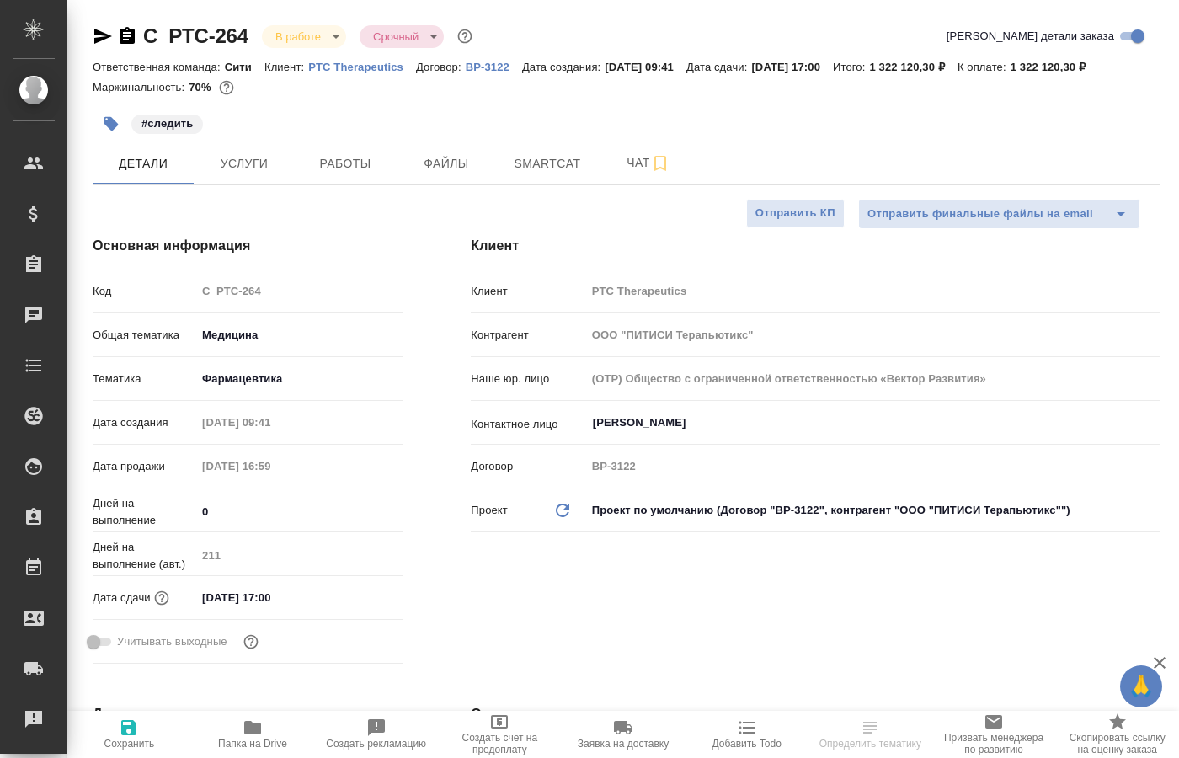
select select "RU"
click at [339, 174] on span "Работы" at bounding box center [345, 163] width 81 height 21
